Goal: Task Accomplishment & Management: Manage account settings

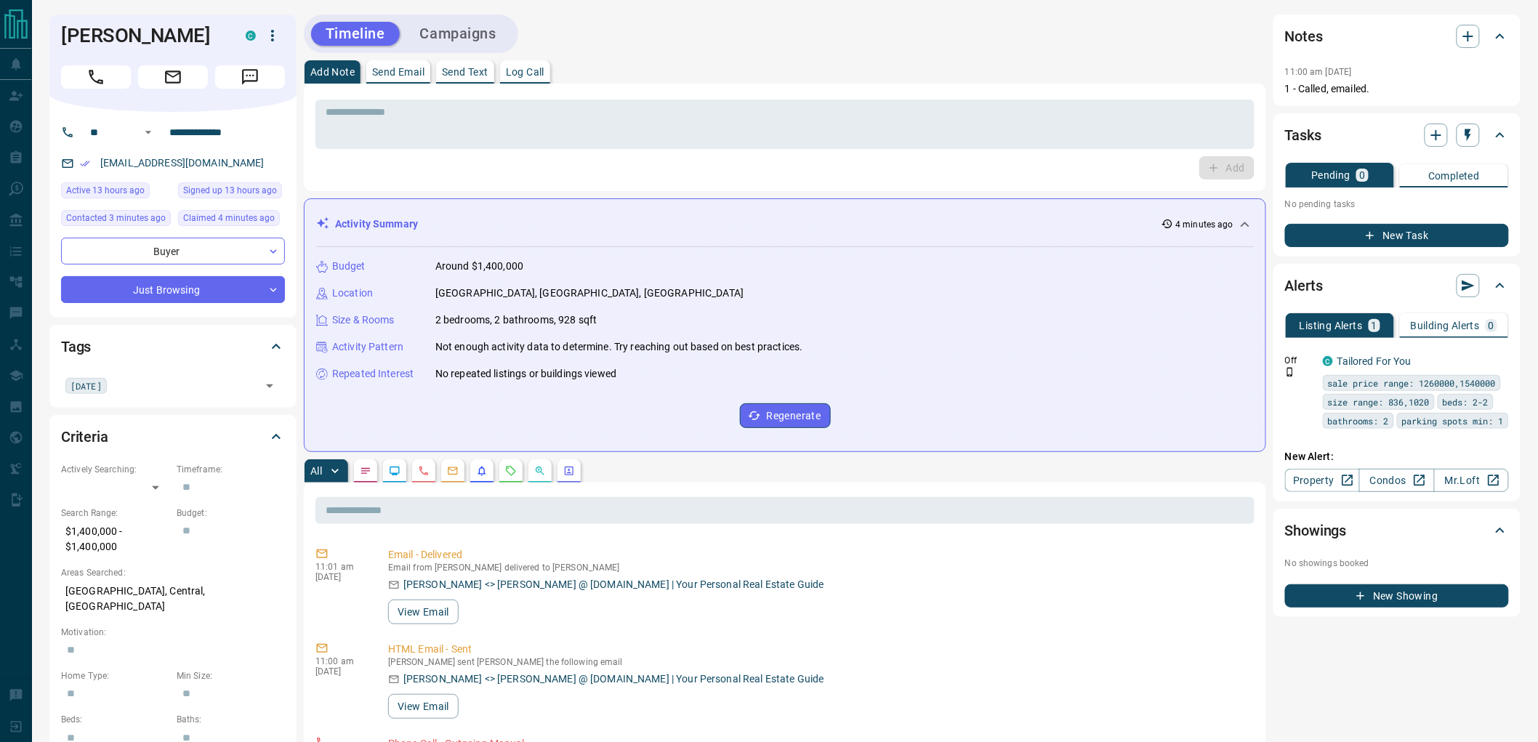
click at [452, 33] on button "Campaigns" at bounding box center [458, 34] width 105 height 24
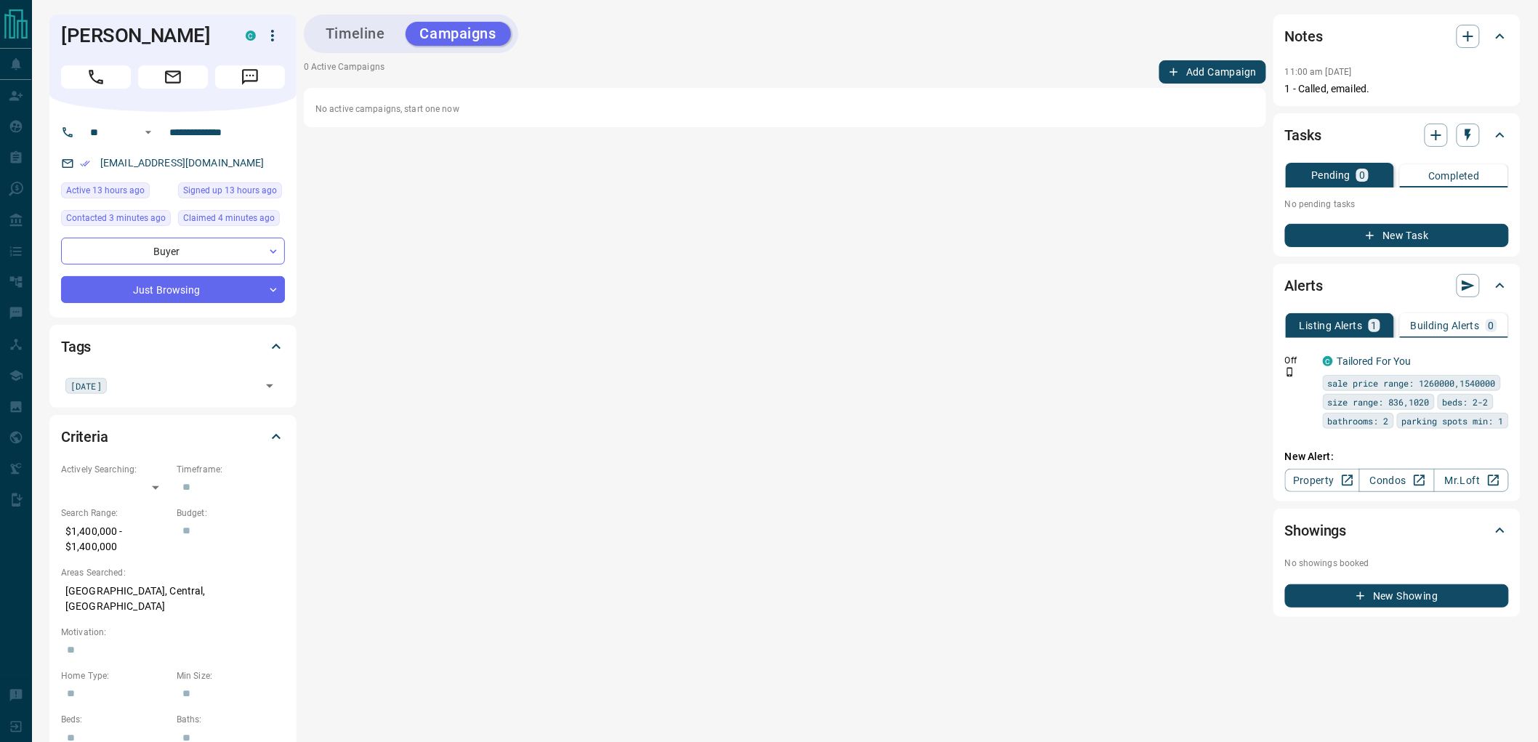
click at [1197, 73] on button "Add Campaign" at bounding box center [1213, 71] width 107 height 23
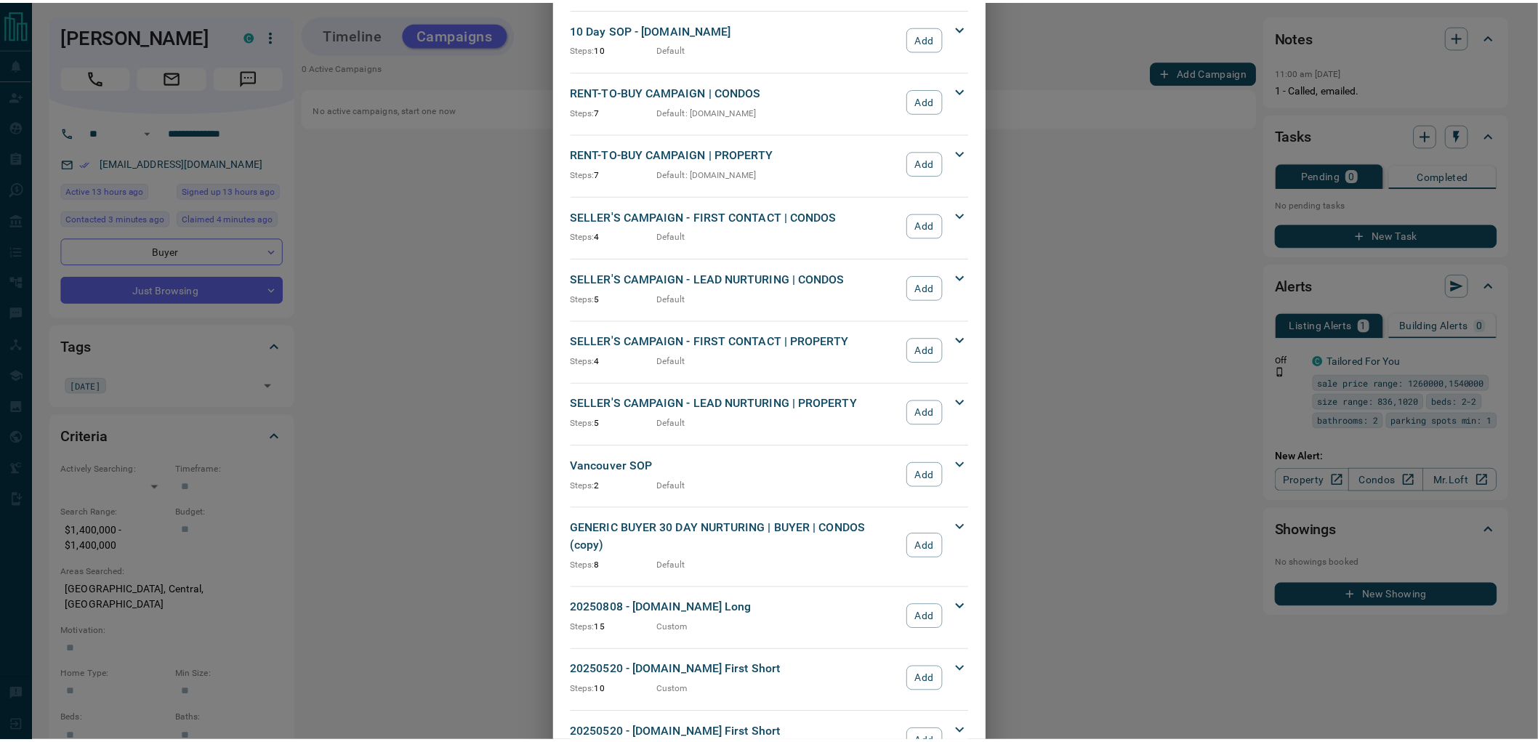
scroll to position [1203, 0]
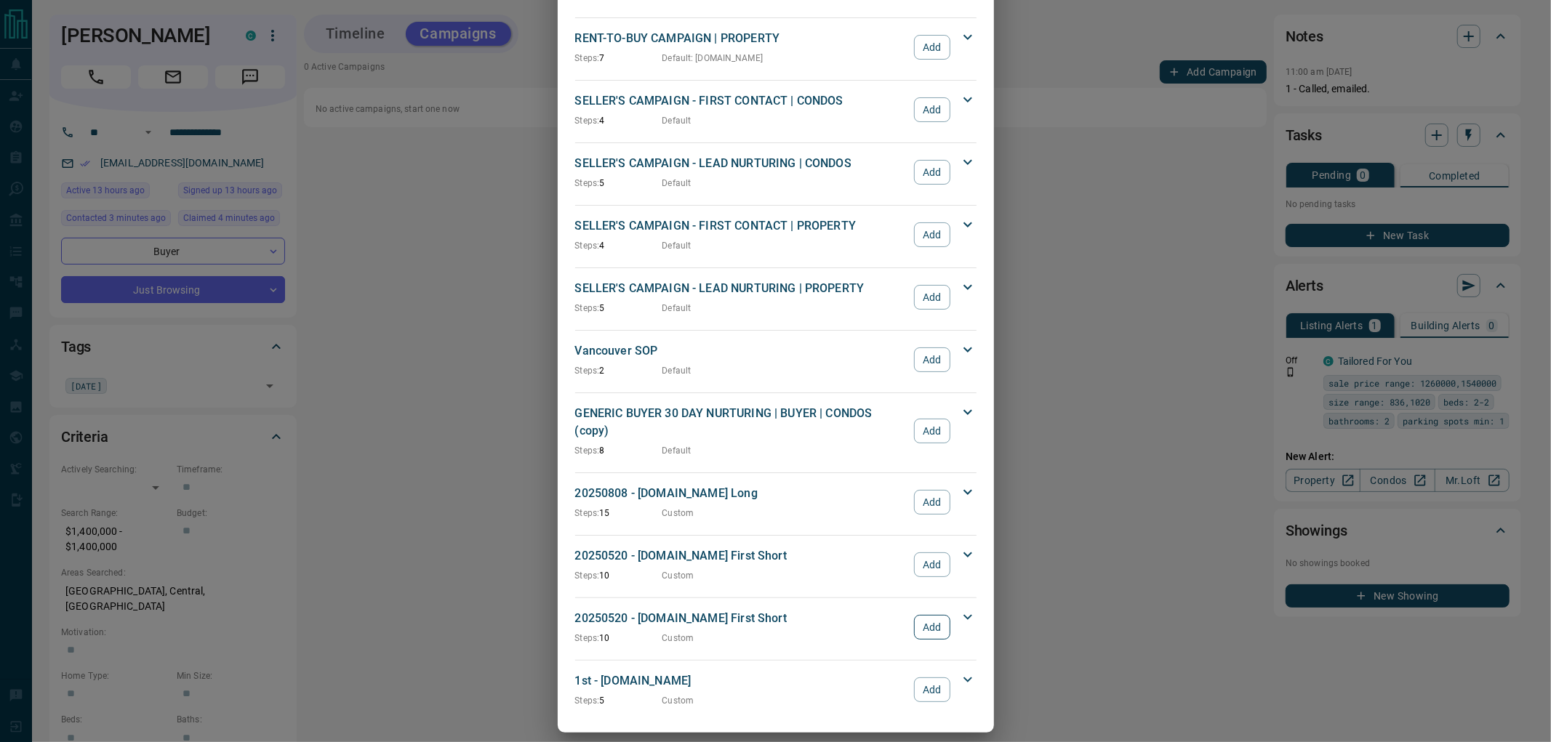
click at [928, 615] on button "Add" at bounding box center [932, 627] width 36 height 25
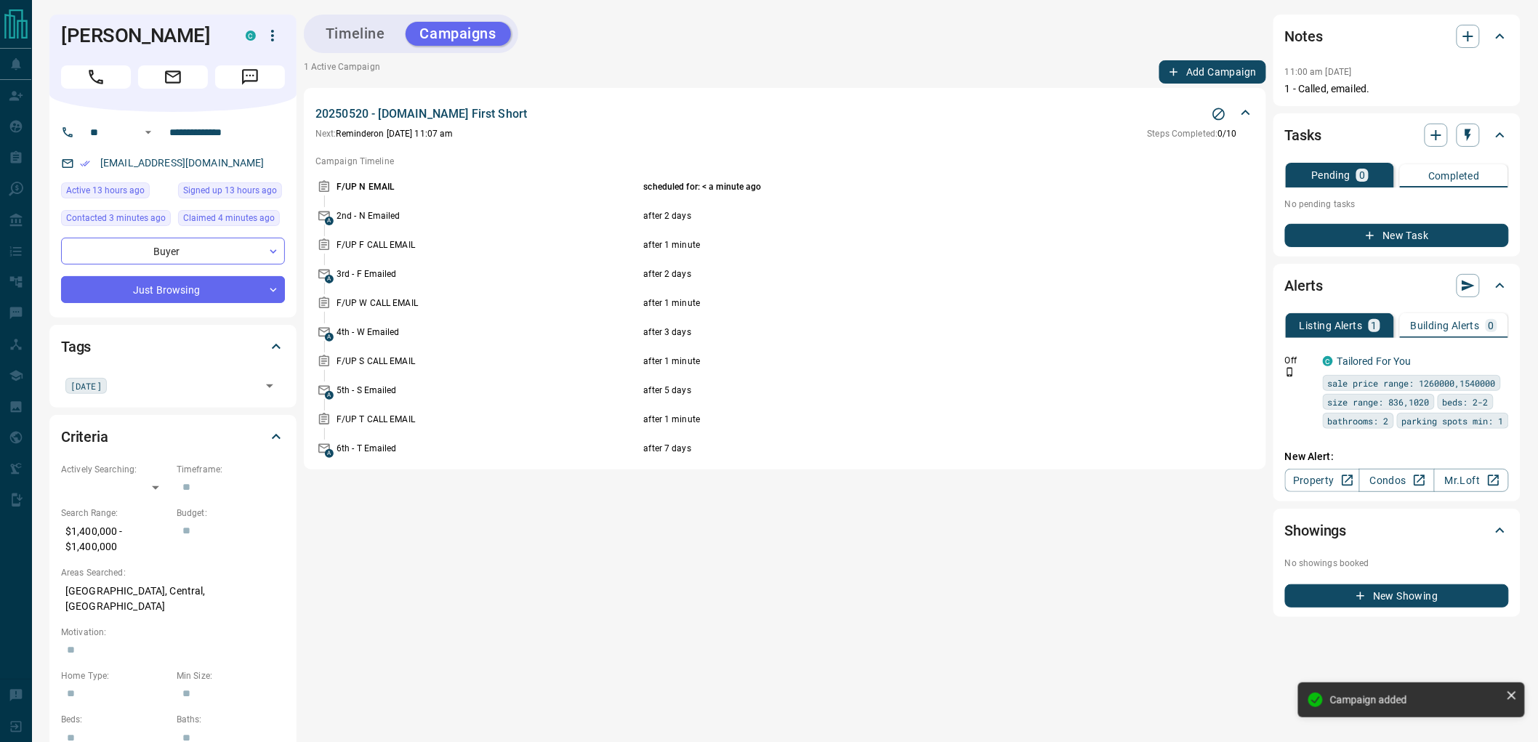
click at [371, 33] on button "Timeline" at bounding box center [355, 34] width 89 height 24
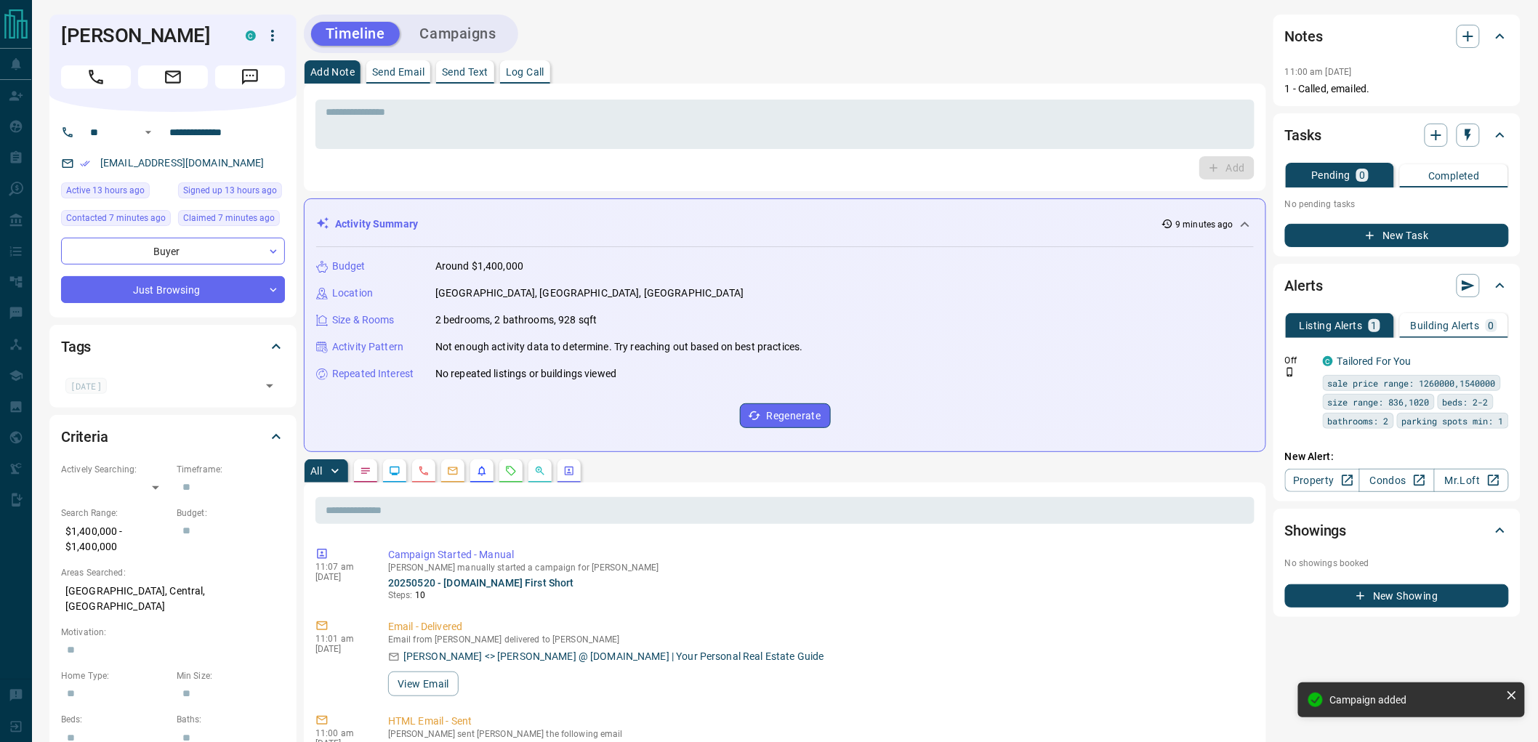
click at [1362, 231] on button "New Task" at bounding box center [1397, 235] width 224 height 23
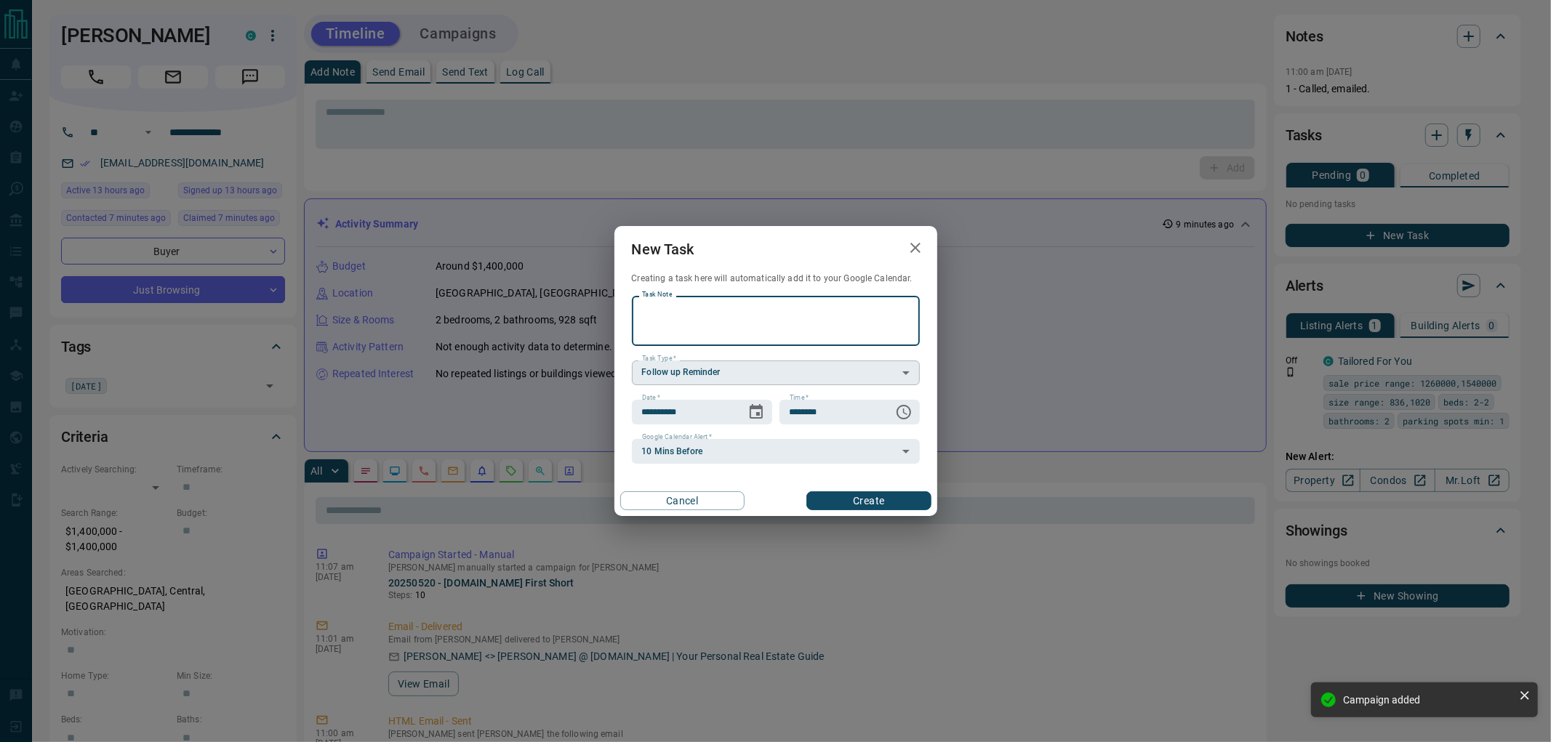
paste textarea "**********"
type textarea "**********"
click at [754, 414] on icon "Choose date, selected date is Oct 13, 2025" at bounding box center [755, 411] width 17 height 17
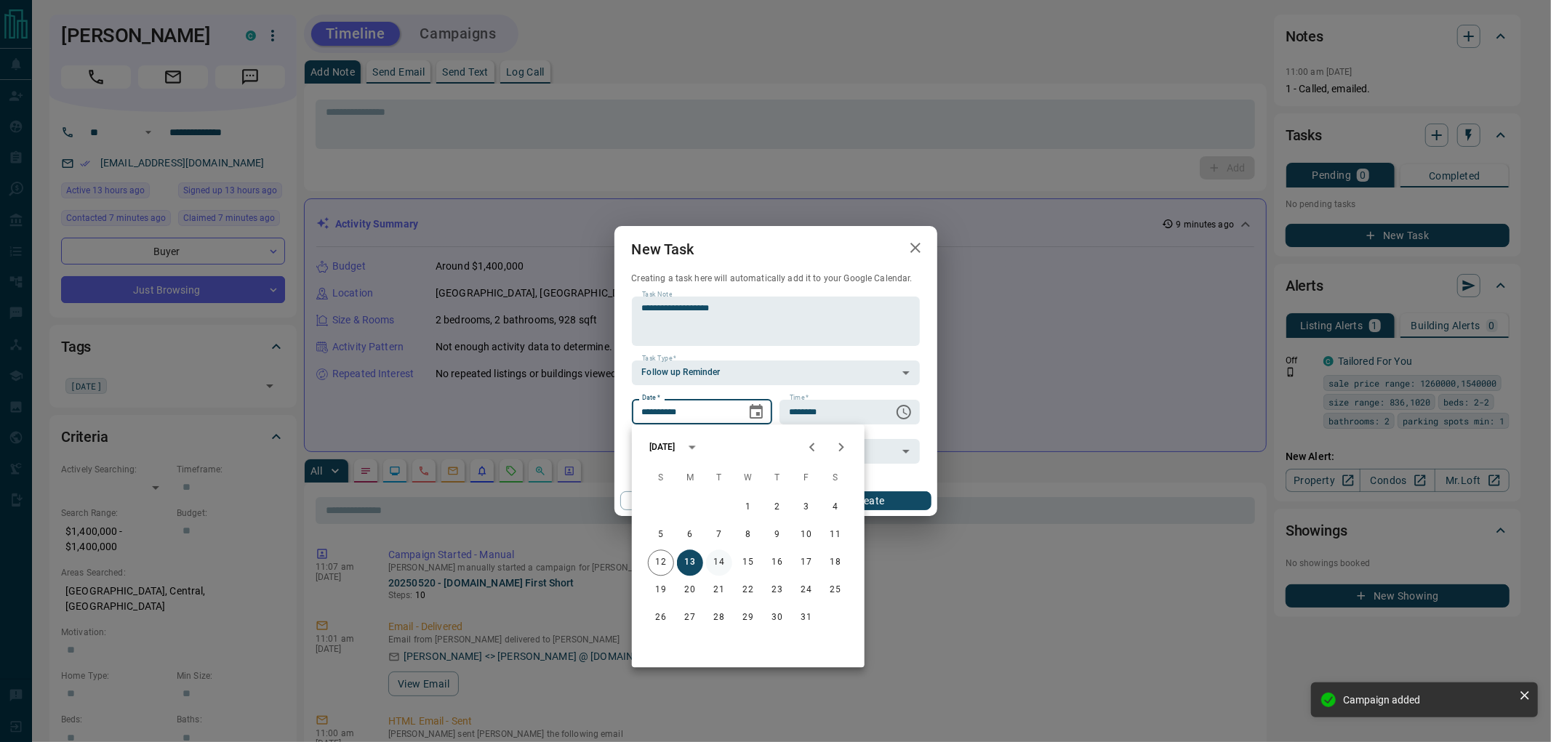
click at [716, 557] on button "14" at bounding box center [719, 563] width 26 height 26
type input "**********"
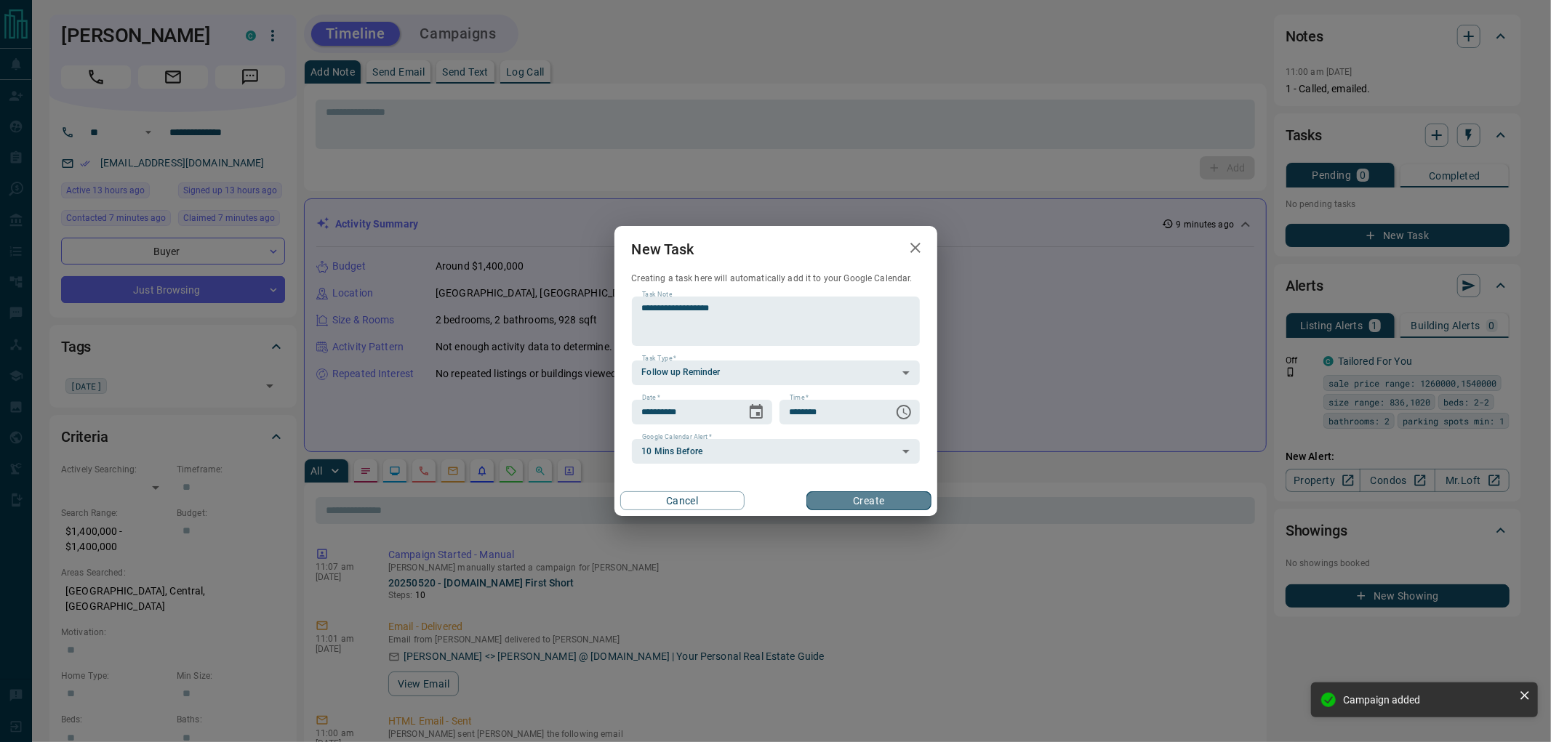
click at [865, 499] on button "Create" at bounding box center [868, 500] width 124 height 19
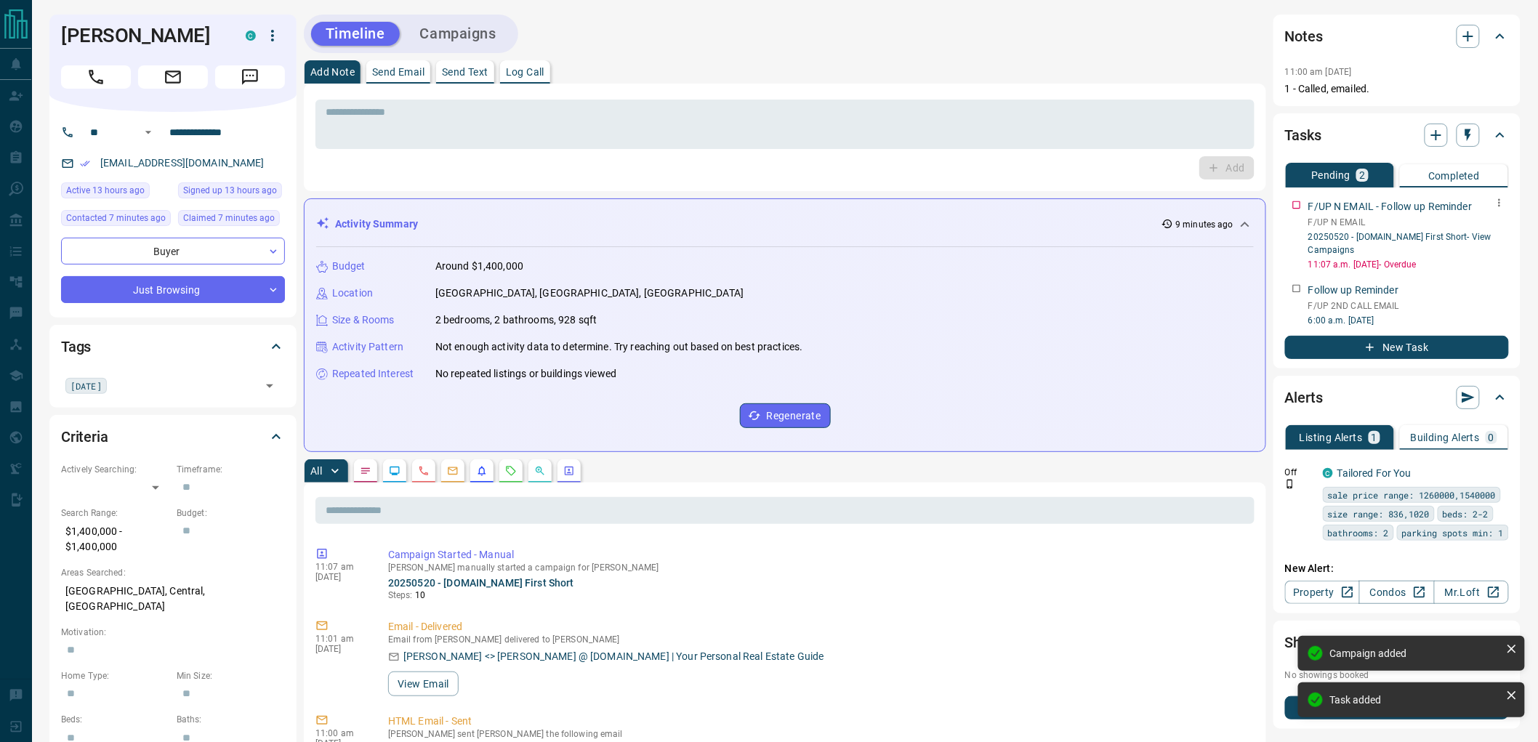
click at [1493, 206] on button "button" at bounding box center [1499, 202] width 19 height 19
click at [1495, 238] on ul "Edit Delete" at bounding box center [1478, 240] width 64 height 55
click at [1495, 241] on li "Delete" at bounding box center [1478, 252] width 64 height 22
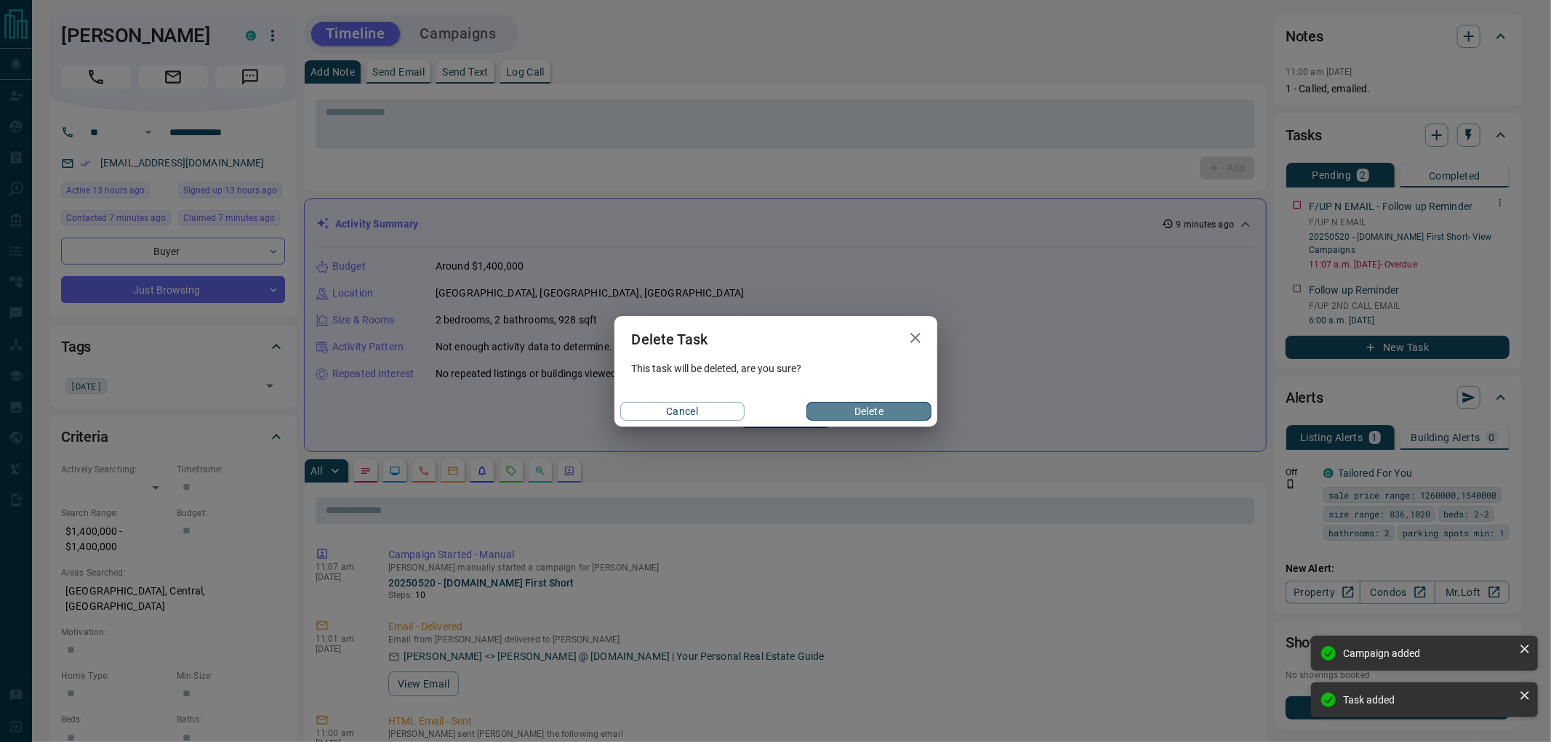
click at [849, 410] on button "Delete" at bounding box center [868, 411] width 124 height 19
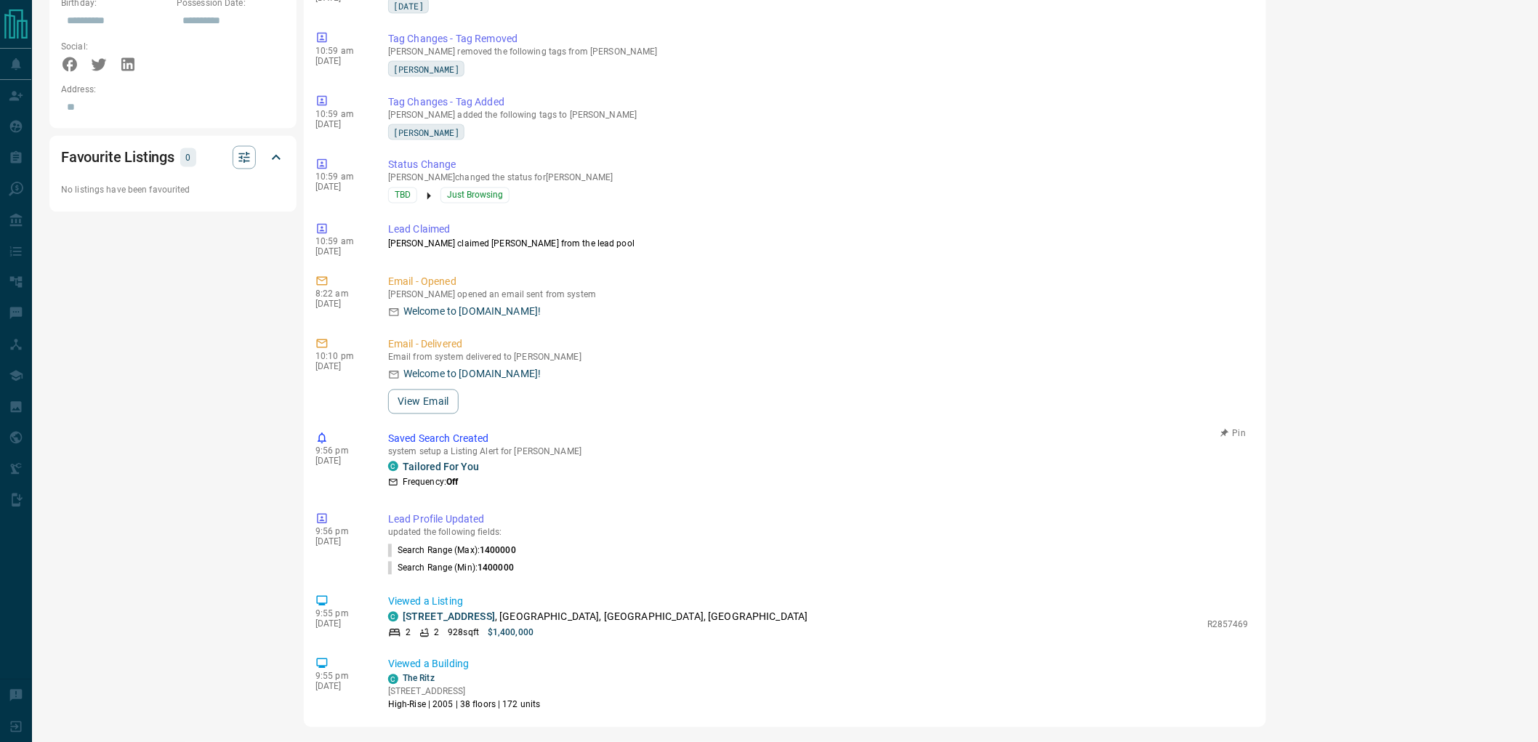
scroll to position [204, 0]
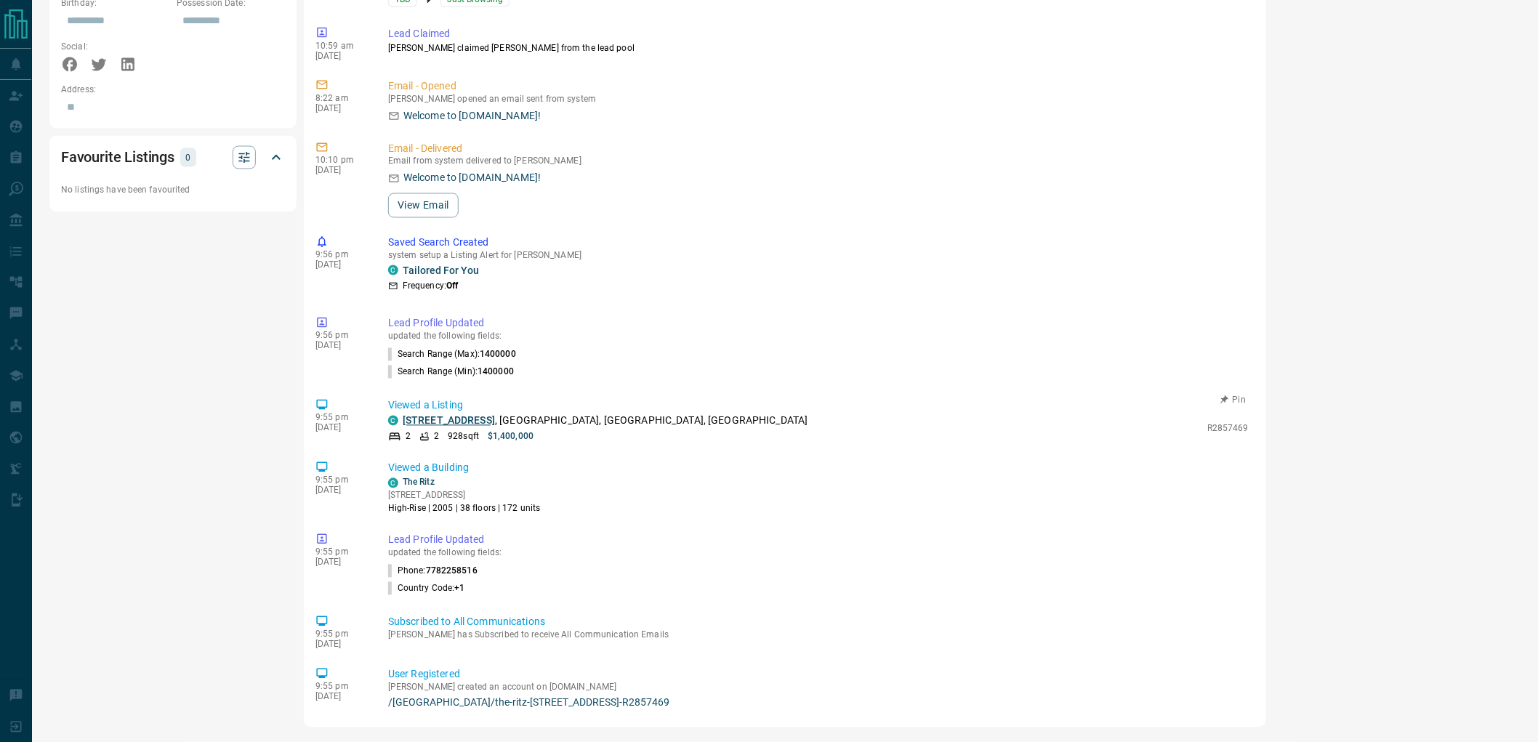
click at [473, 419] on link "[STREET_ADDRESS]" at bounding box center [449, 421] width 92 height 12
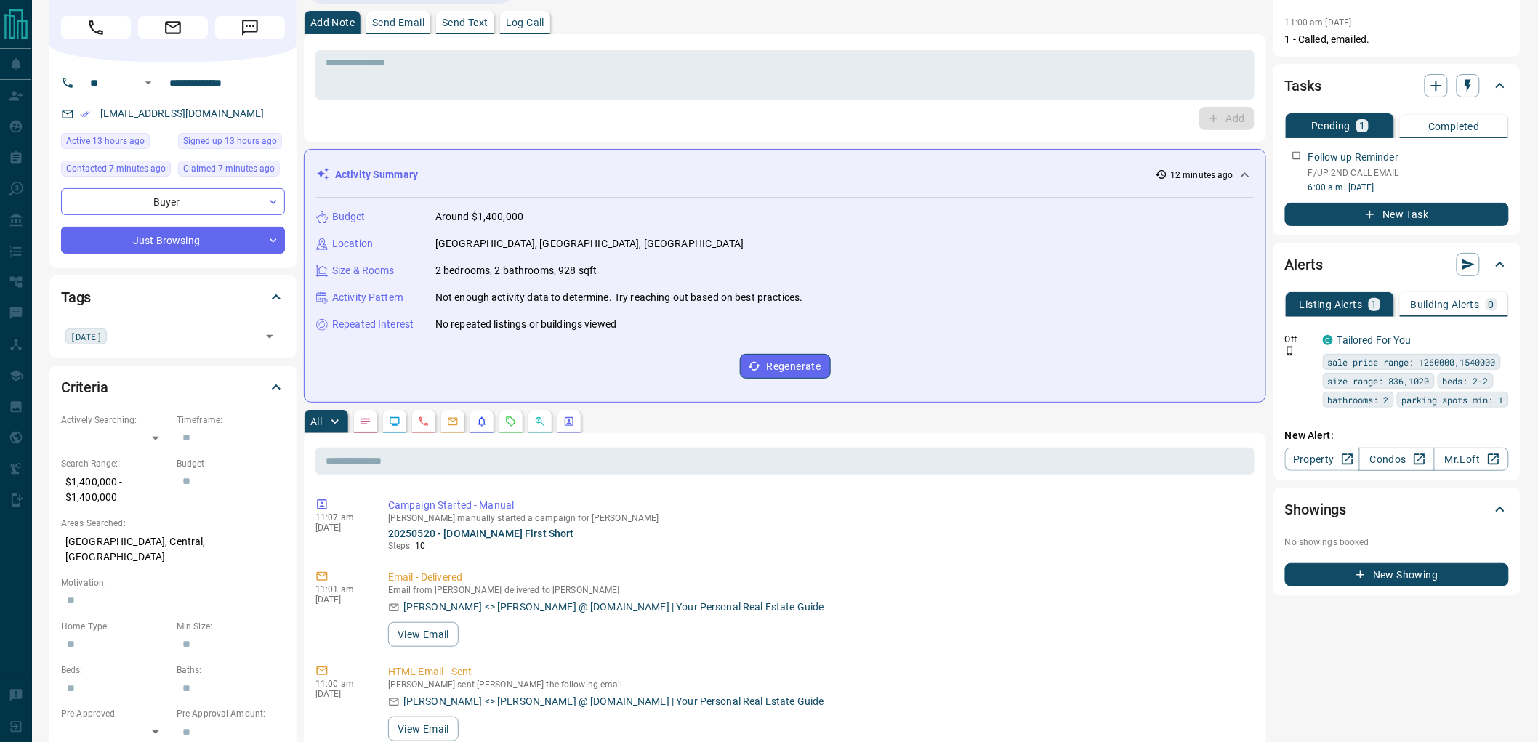
scroll to position [0, 0]
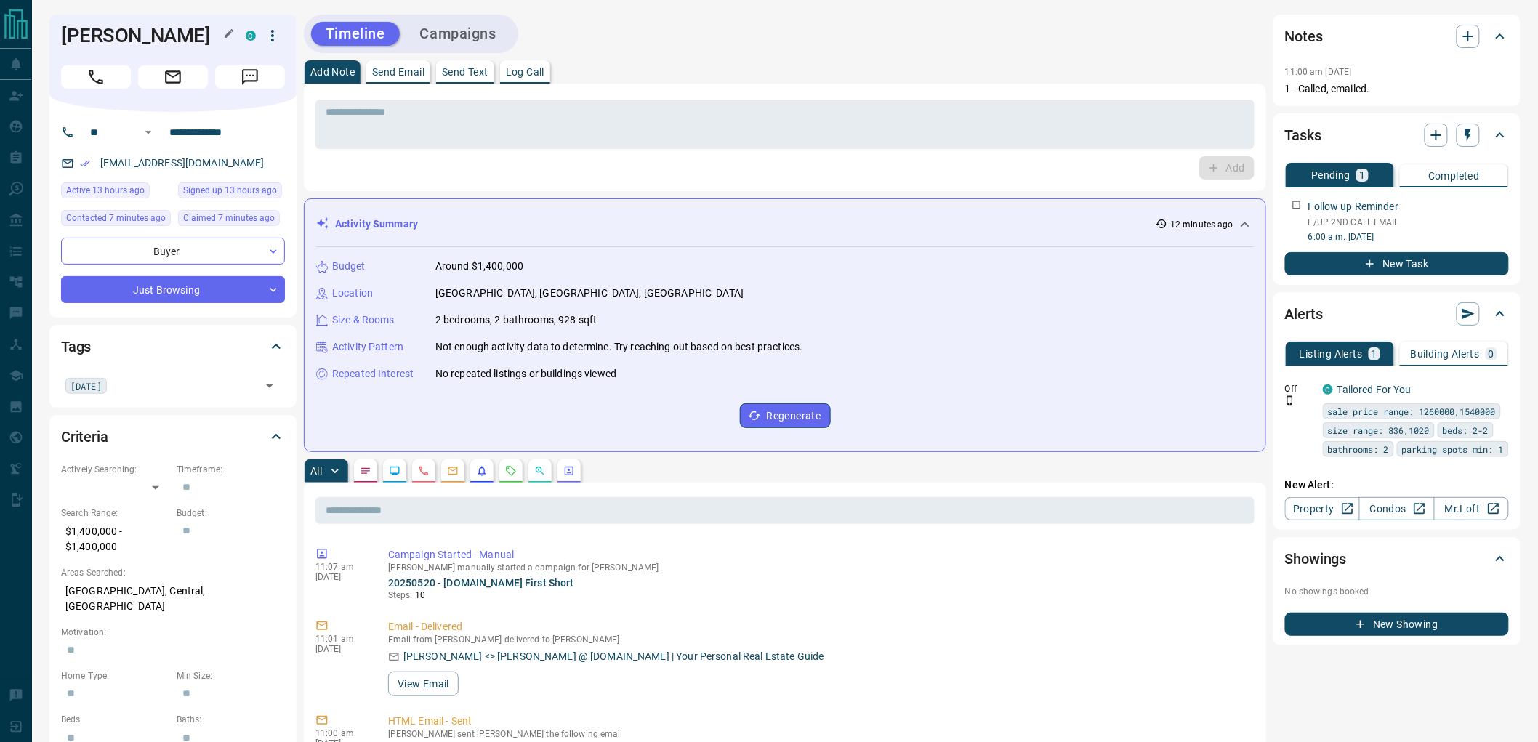
click at [98, 36] on h1 "[PERSON_NAME]" at bounding box center [142, 35] width 163 height 23
drag, startPoint x: 98, startPoint y: 36, endPoint x: 140, endPoint y: 31, distance: 41.7
click at [140, 31] on h1 "[PERSON_NAME]" at bounding box center [142, 35] width 163 height 23
copy h1 "[PERSON_NAME]"
